Goal: Check status: Check status

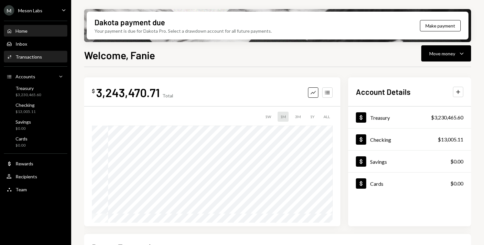
click at [30, 61] on div "Activities Transactions" at bounding box center [35, 56] width 58 height 11
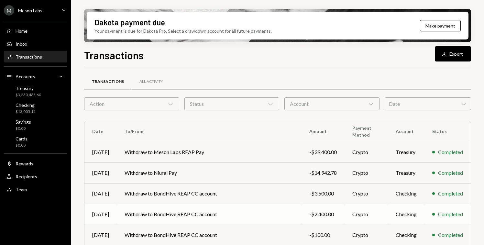
scroll to position [124, 0]
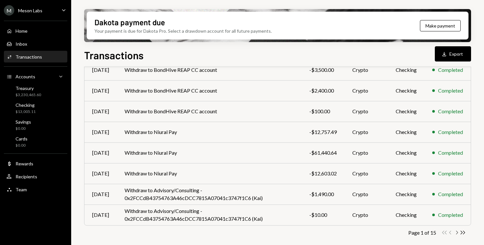
click at [457, 232] on icon "Chevron Right" at bounding box center [457, 232] width 6 height 6
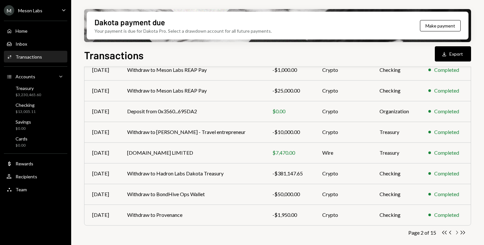
click at [455, 232] on icon "Chevron Right" at bounding box center [457, 232] width 6 height 6
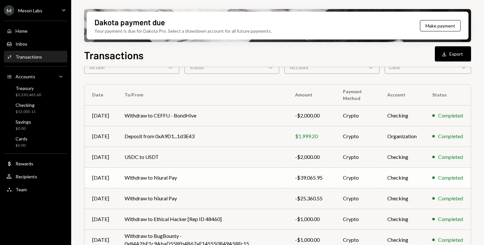
scroll to position [0, 0]
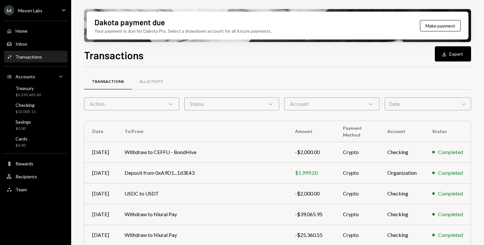
click at [410, 106] on div "Date Chevron Down" at bounding box center [428, 103] width 86 height 13
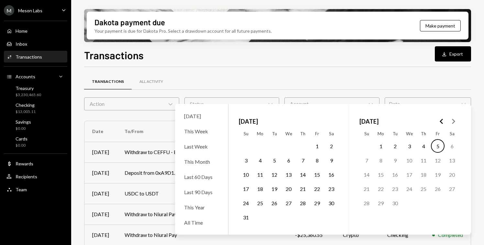
click at [442, 122] on icon "Go to the Previous Month" at bounding box center [442, 121] width 8 height 8
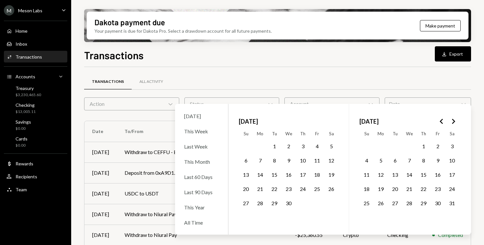
click at [442, 122] on icon "Go to the Previous Month" at bounding box center [442, 121] width 8 height 8
click at [455, 121] on icon "Go to the Next Month" at bounding box center [454, 121] width 8 height 8
click at [274, 145] on button "1" at bounding box center [275, 146] width 14 height 14
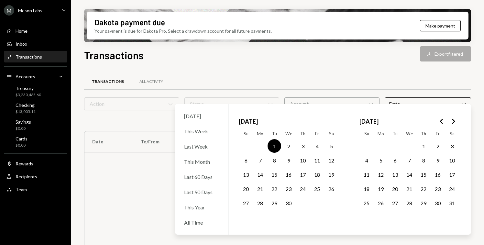
click at [316, 177] on button "18" at bounding box center [317, 175] width 14 height 14
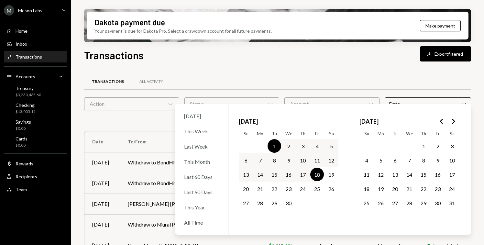
click at [445, 81] on div "Transactions All Activity" at bounding box center [277, 81] width 387 height 17
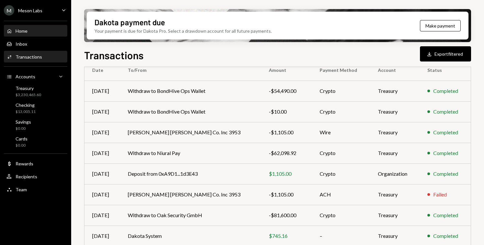
scroll to position [71, 0]
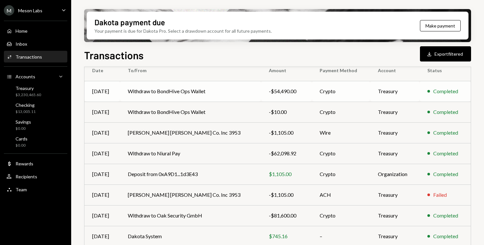
click at [232, 98] on td "Withdraw to BondHive Ops Wallet" at bounding box center [190, 91] width 141 height 21
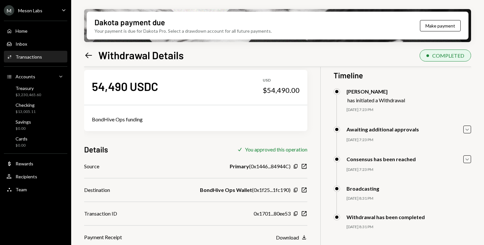
scroll to position [50, 0]
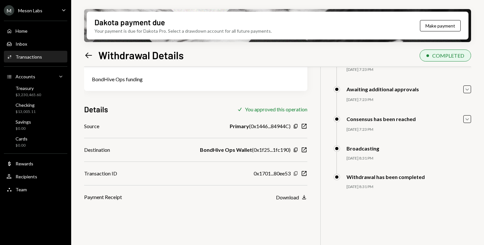
click at [295, 174] on icon "button" at bounding box center [296, 173] width 4 height 4
click at [295, 150] on icon "Copy" at bounding box center [295, 149] width 5 height 5
